Goal: Information Seeking & Learning: Learn about a topic

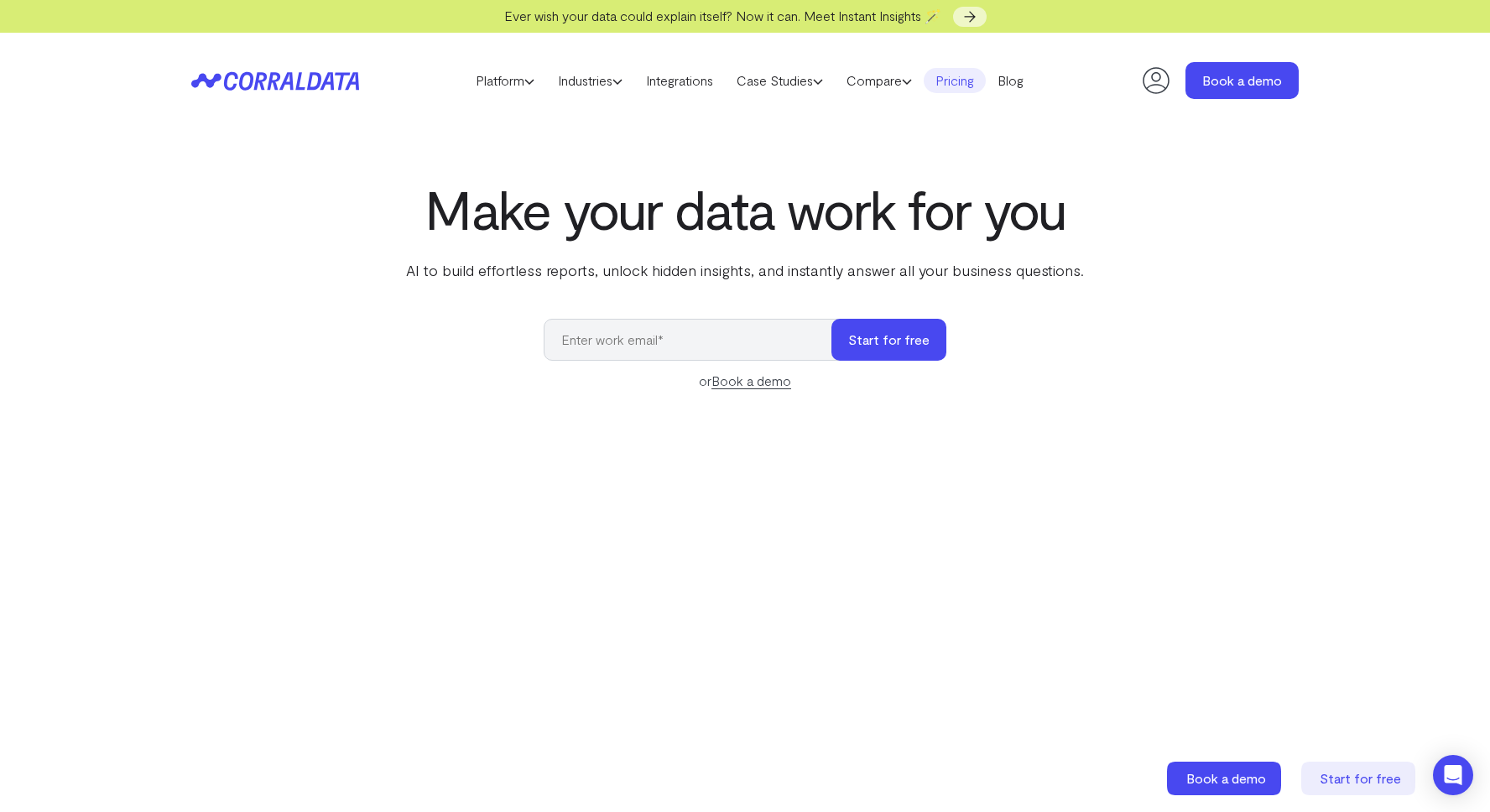
click at [977, 86] on link "Pricing" at bounding box center [954, 81] width 62 height 25
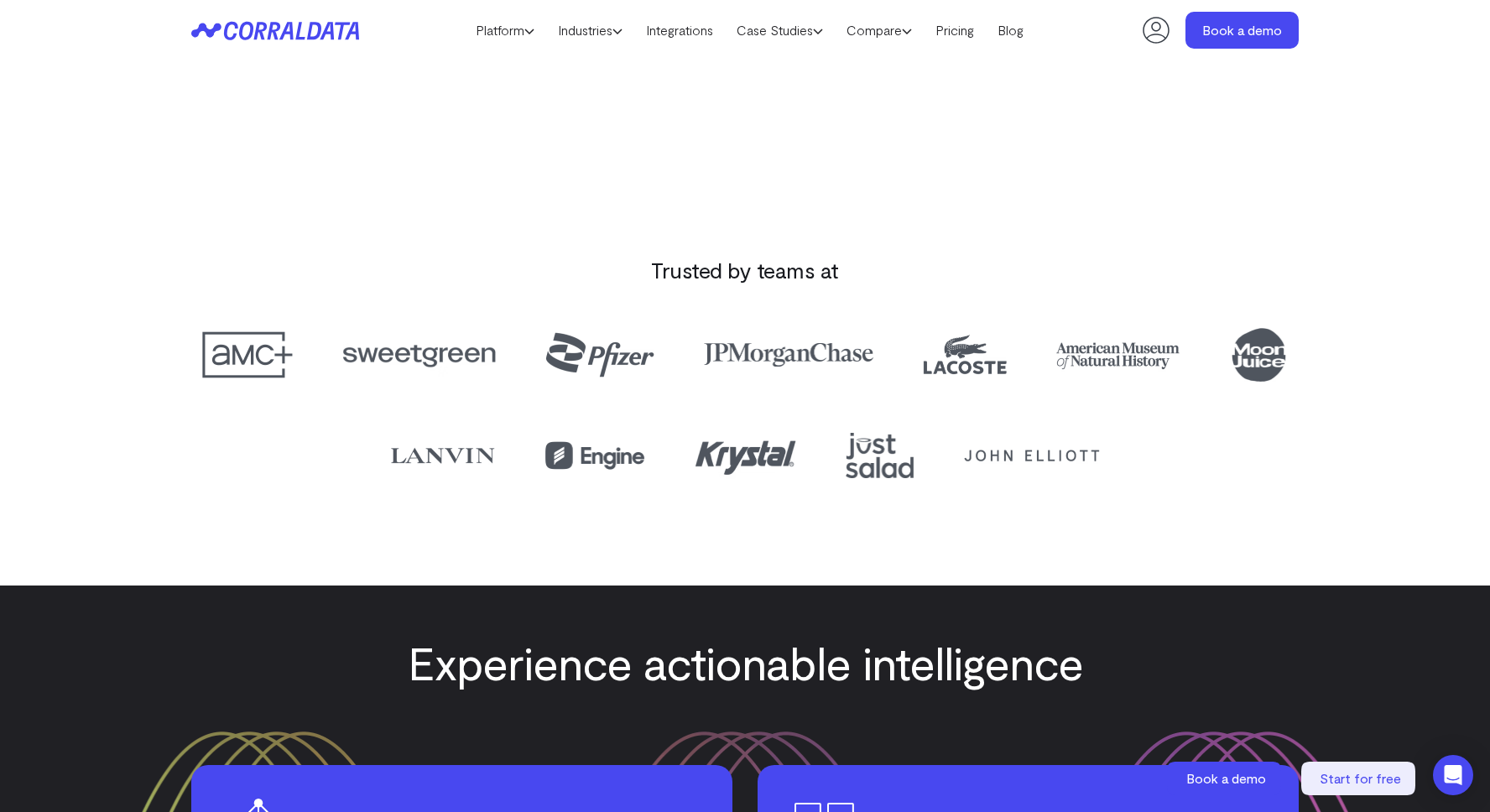
scroll to position [1544, 0]
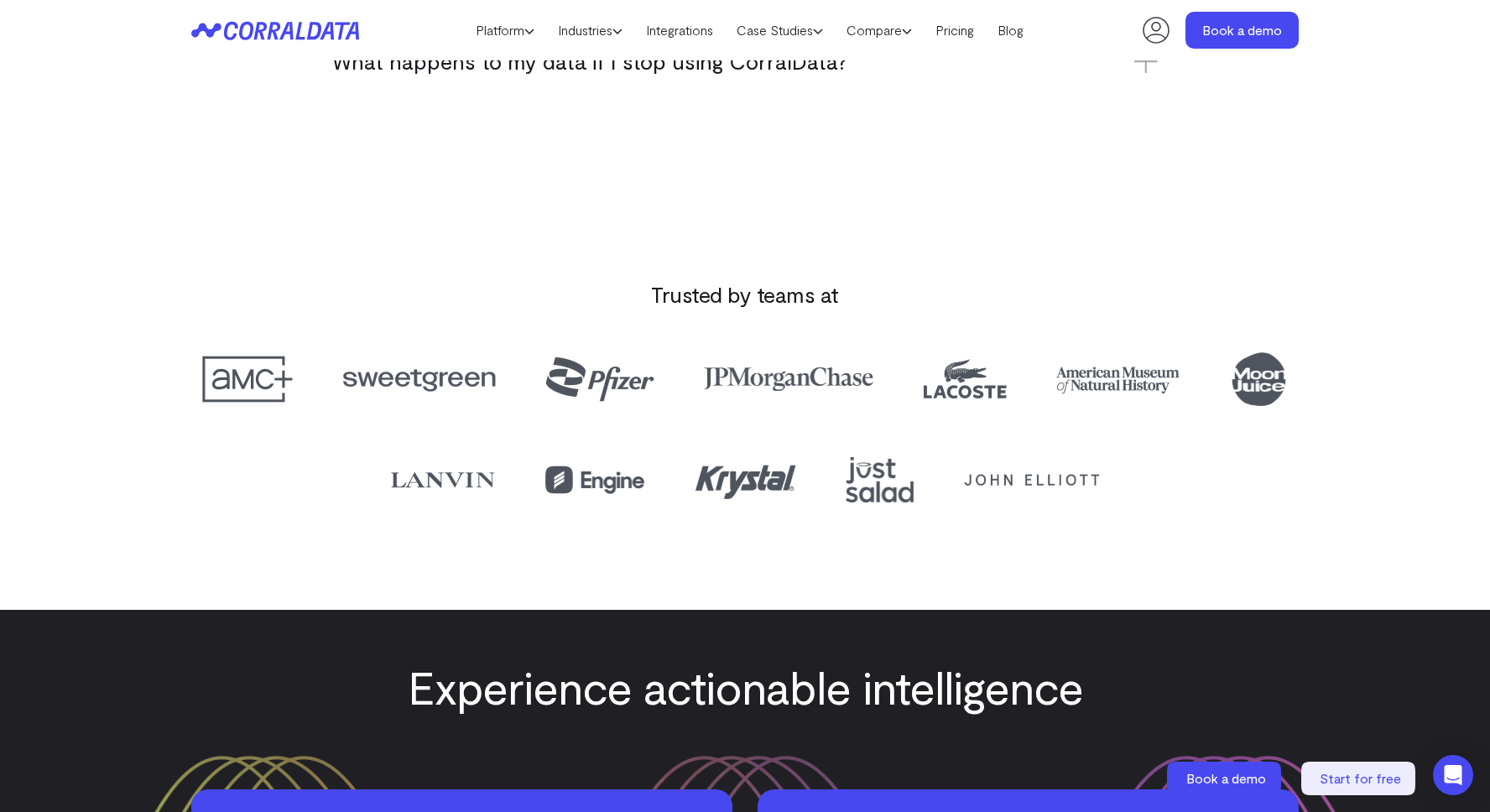
drag, startPoint x: 1063, startPoint y: 486, endPoint x: 823, endPoint y: 17, distance: 526.8
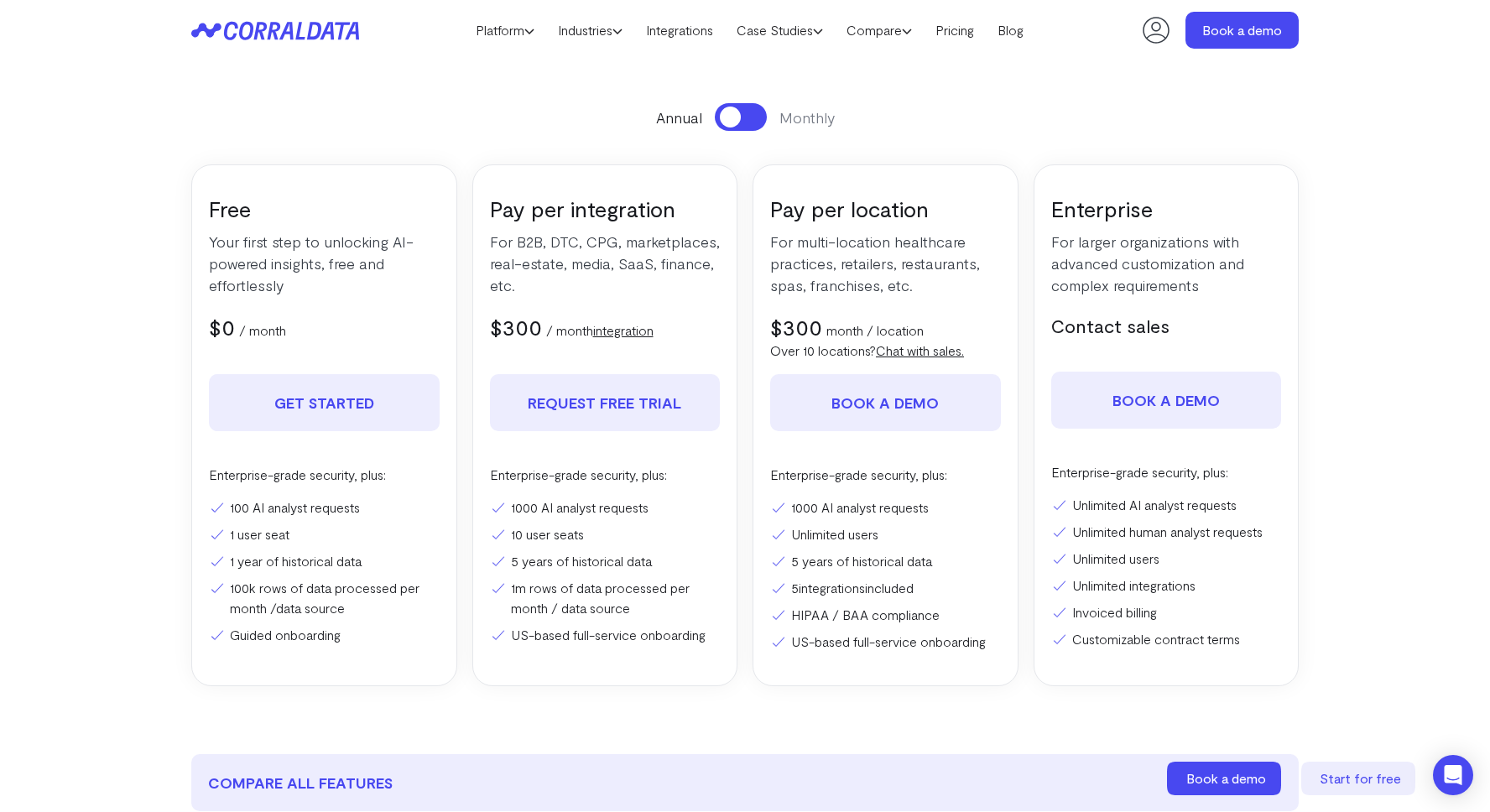
scroll to position [0, 0]
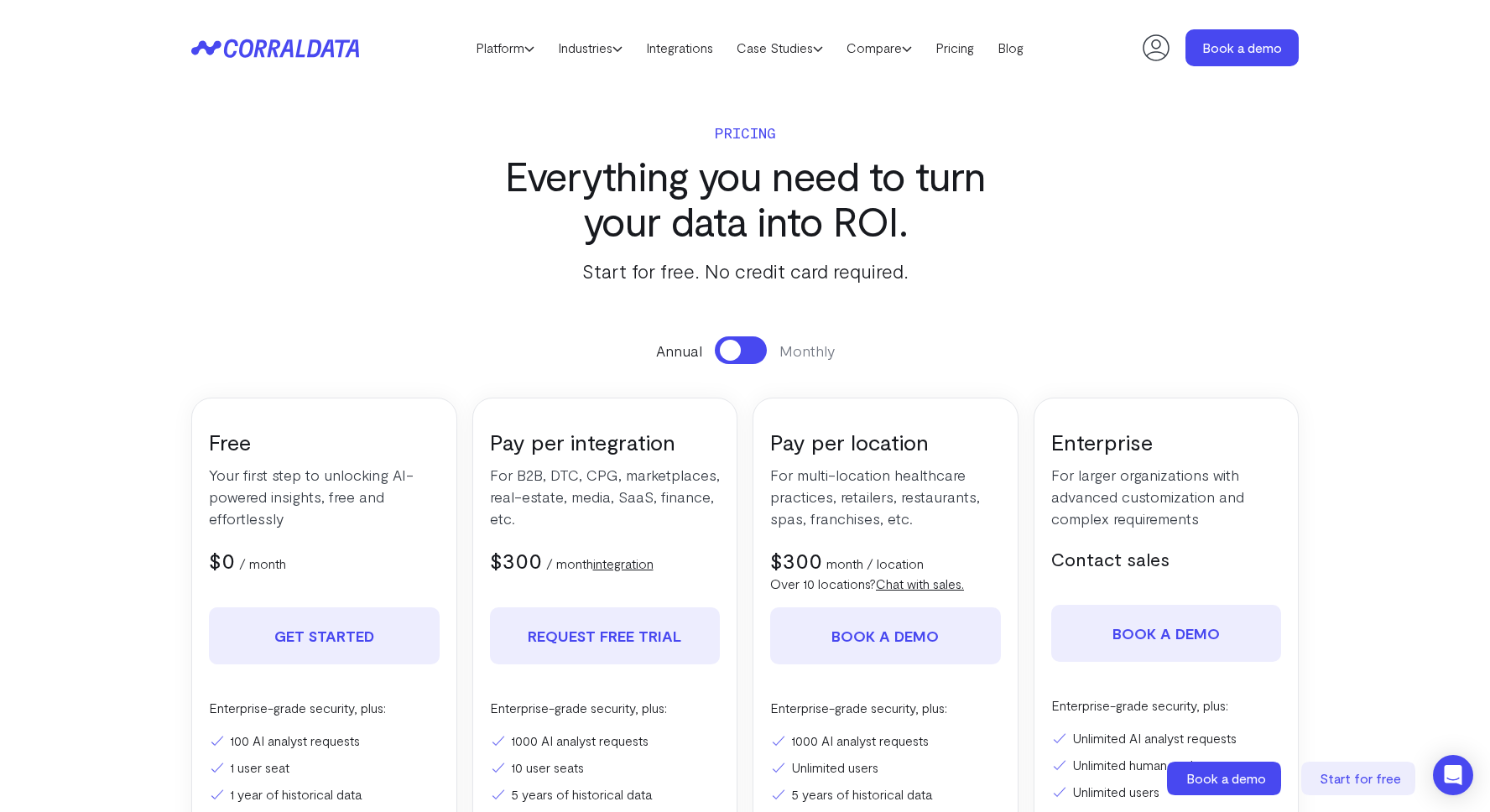
click at [273, 46] on icon at bounding box center [275, 48] width 168 height 20
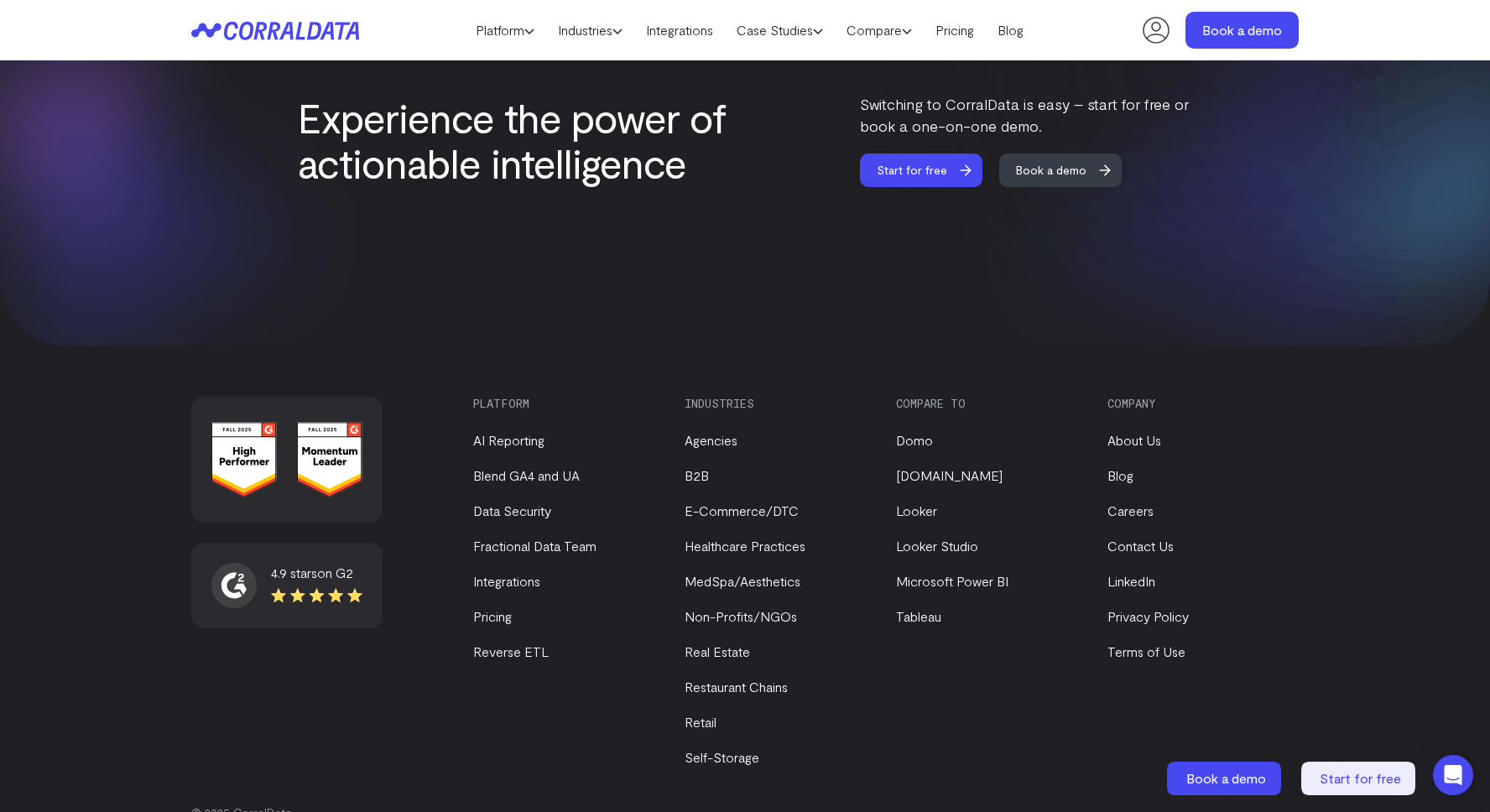
scroll to position [7080, 0]
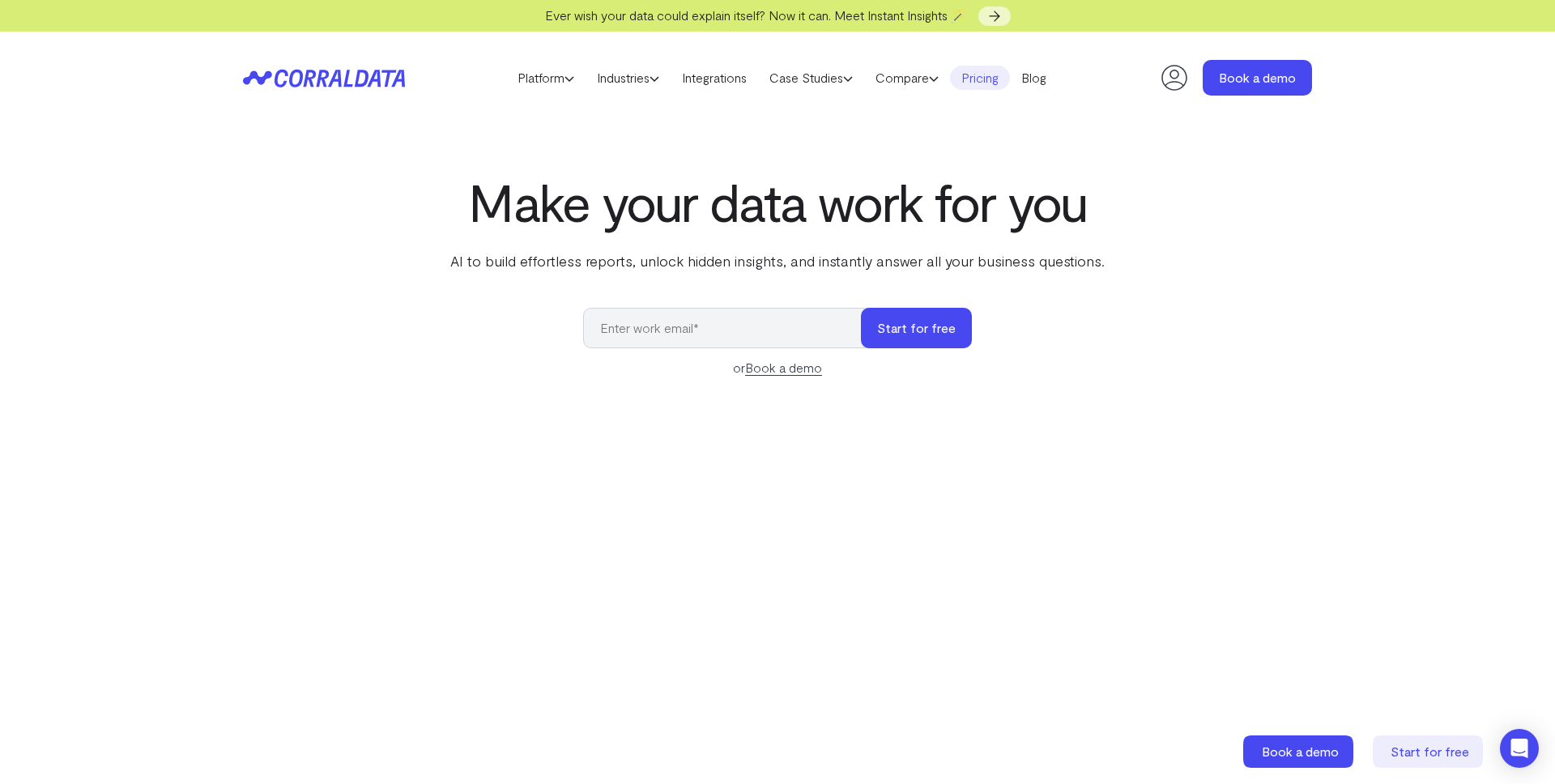
click at [995, 81] on link "Pricing" at bounding box center [979, 78] width 60 height 25
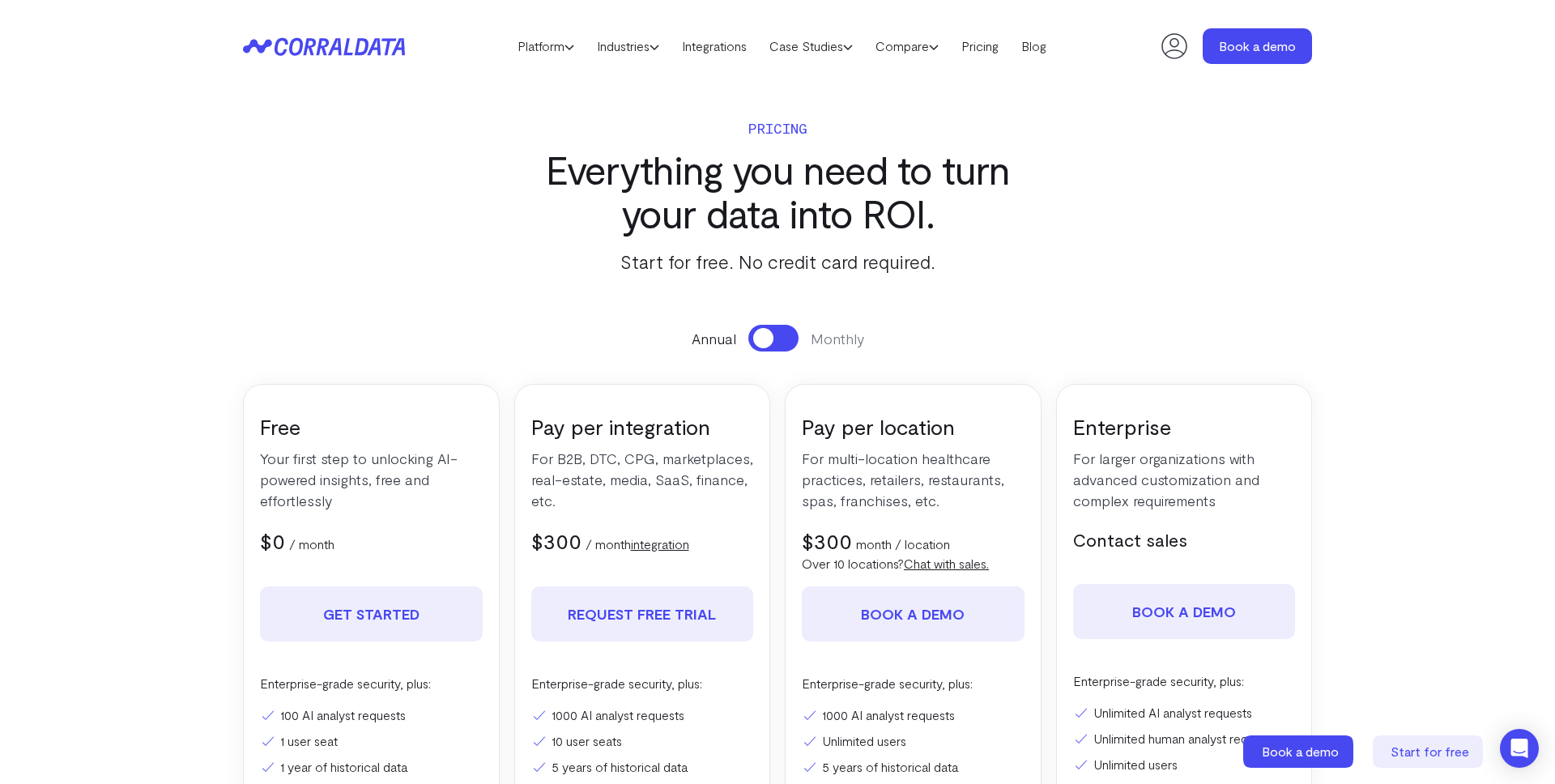
click at [279, 261] on section "Pricing Everything you need to turn your data into ROI. Start for free. No cred…" at bounding box center [778, 522] width 1166 height 860
click at [1056, 40] on link "Blog" at bounding box center [1034, 46] width 48 height 25
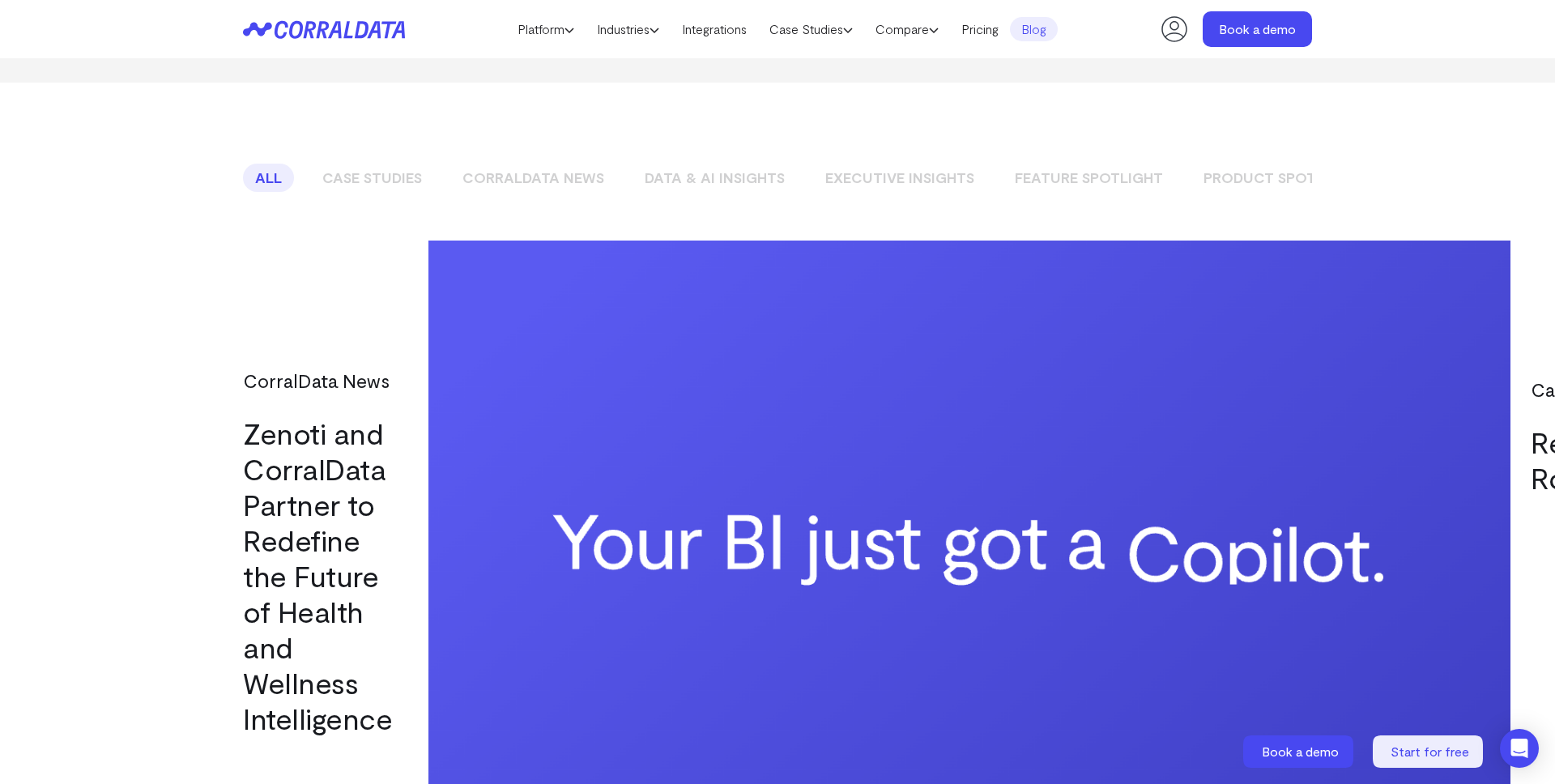
scroll to position [1236, 0]
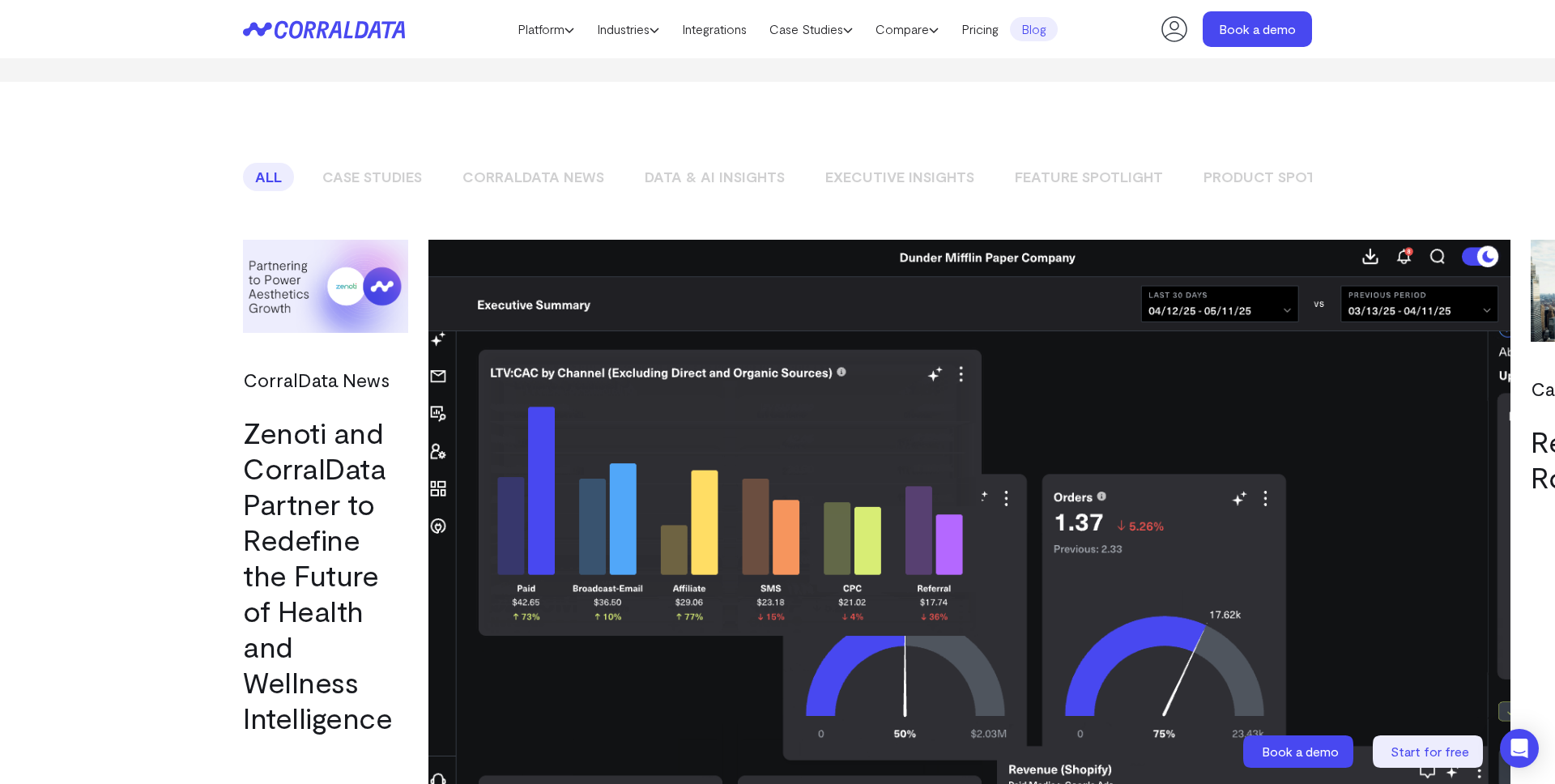
click at [365, 482] on link "Zenoti and CorralData Partner to Redefine the Future of Health and Wellness Int…" at bounding box center [317, 575] width 149 height 320
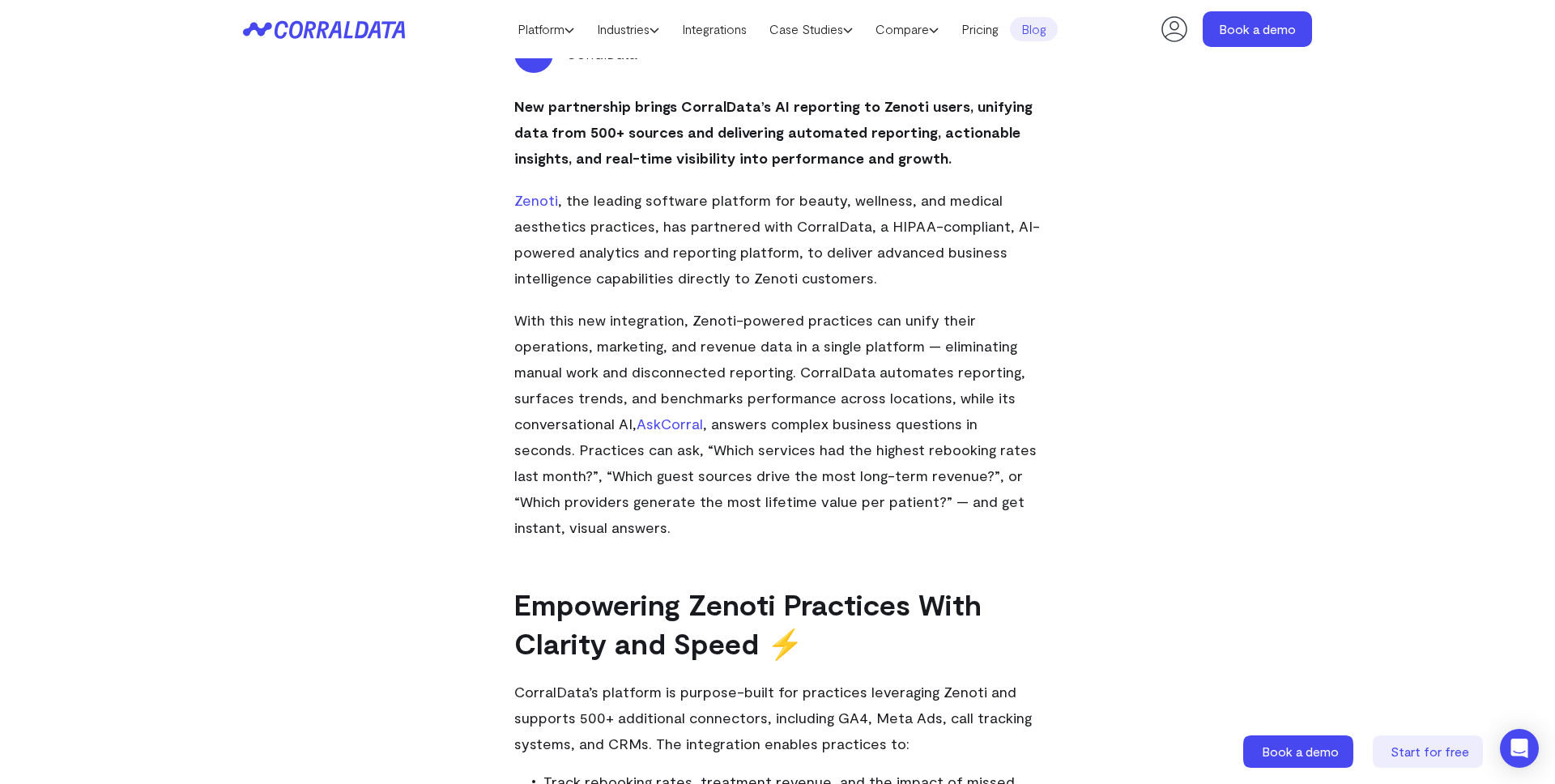
scroll to position [540, 0]
click at [381, 353] on div "Zenoti and CorralData Partner to Redefine the Future of Health and Wellness Int…" at bounding box center [778, 586] width 1166 height 2136
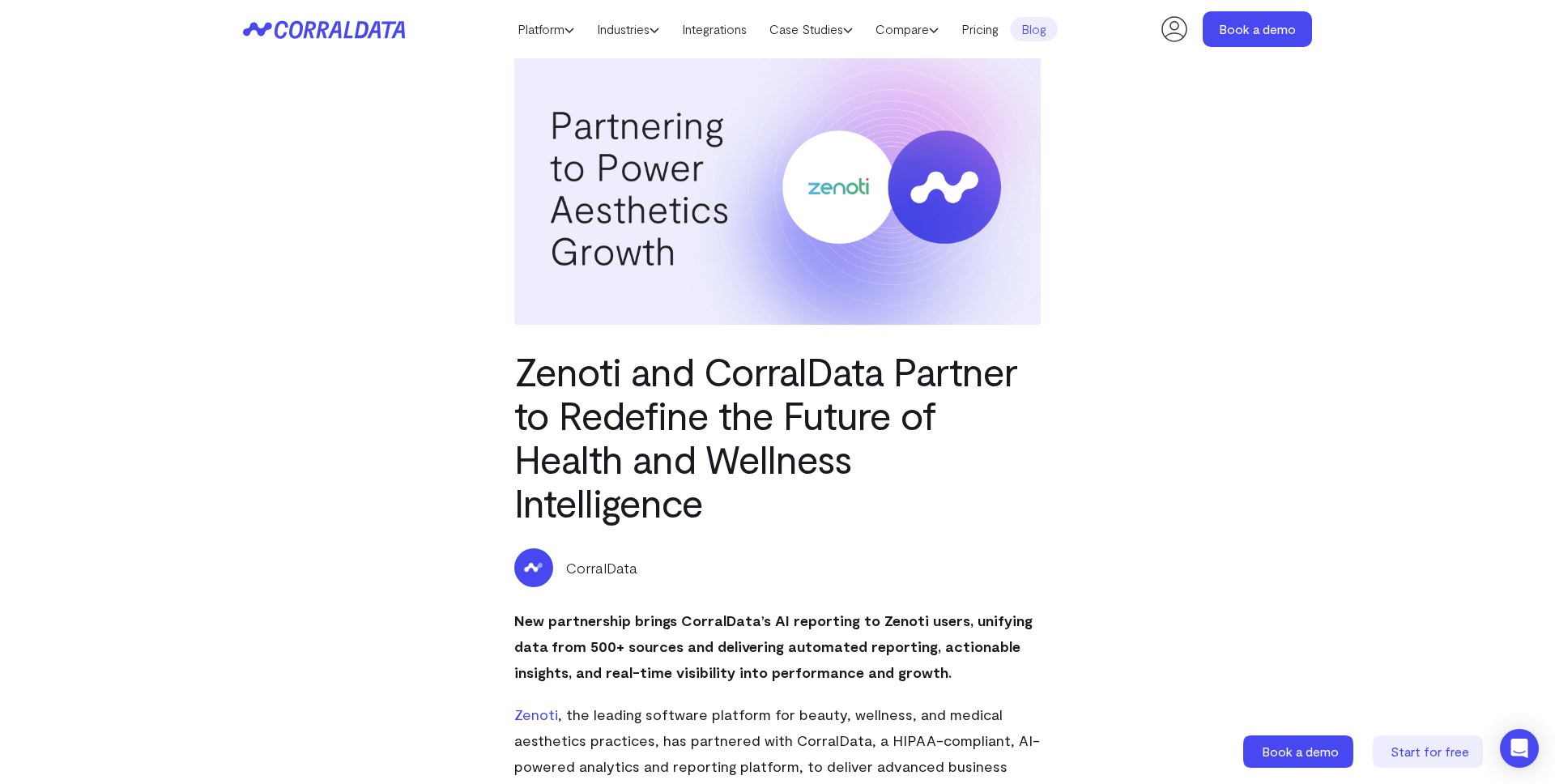
scroll to position [0, 0]
